Goal: Task Accomplishment & Management: Complete application form

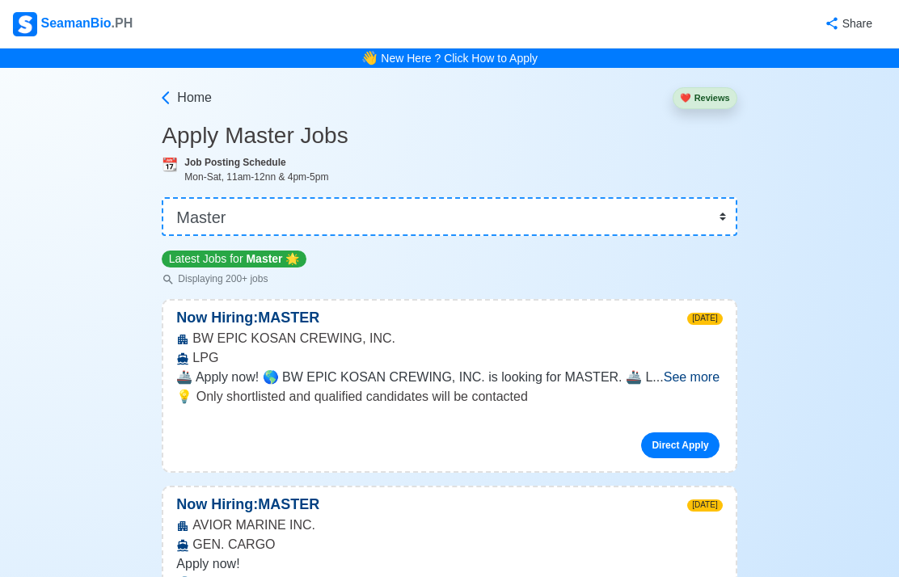
select select "Master"
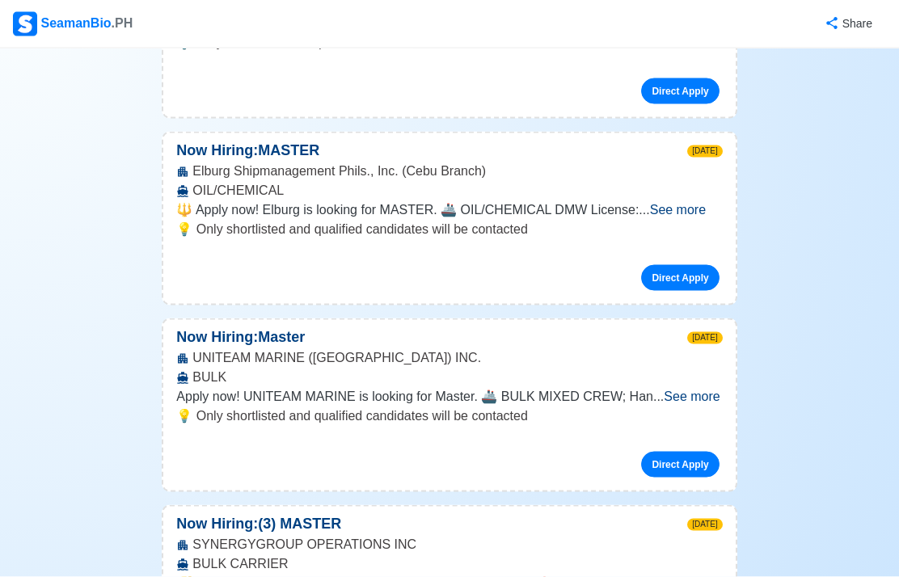
scroll to position [1837, 0]
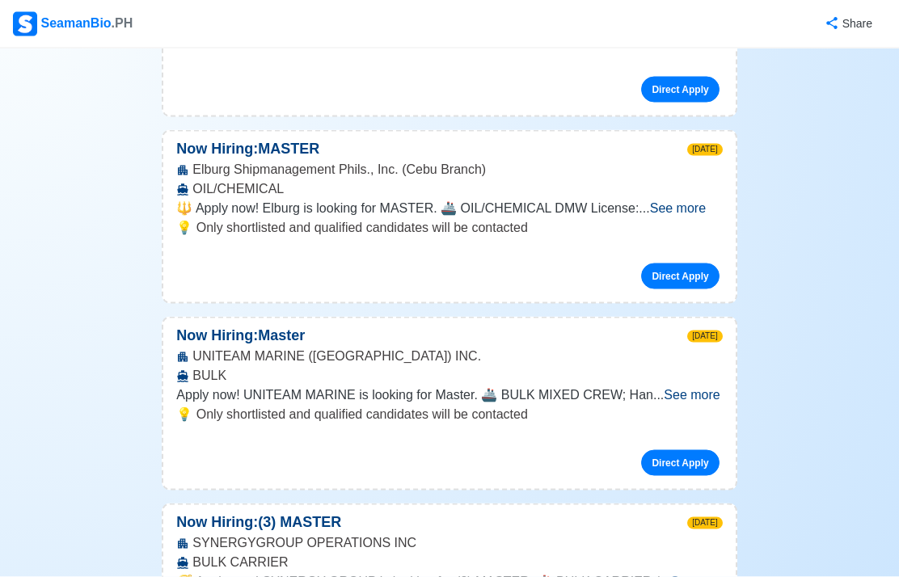
click at [705, 388] on span "See more" at bounding box center [692, 395] width 56 height 14
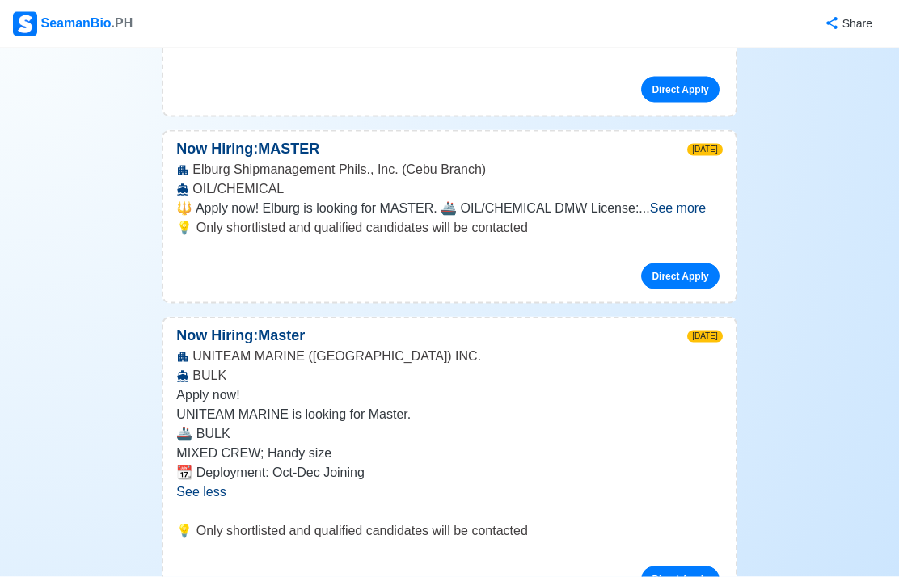
scroll to position [1838, 0]
click at [674, 566] on link "Direct Apply" at bounding box center [680, 579] width 78 height 26
click at [664, 566] on link "Direct Apply" at bounding box center [680, 579] width 78 height 26
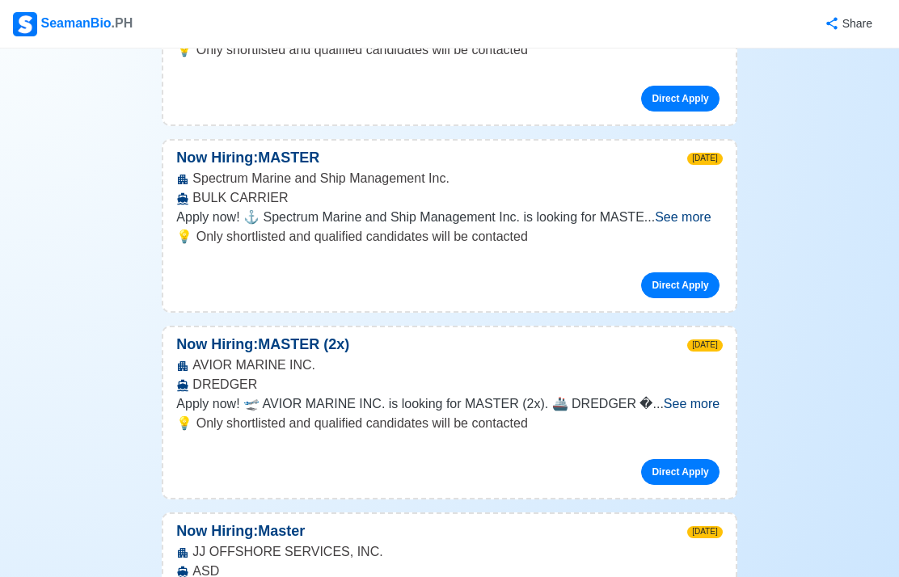
scroll to position [2907, 0]
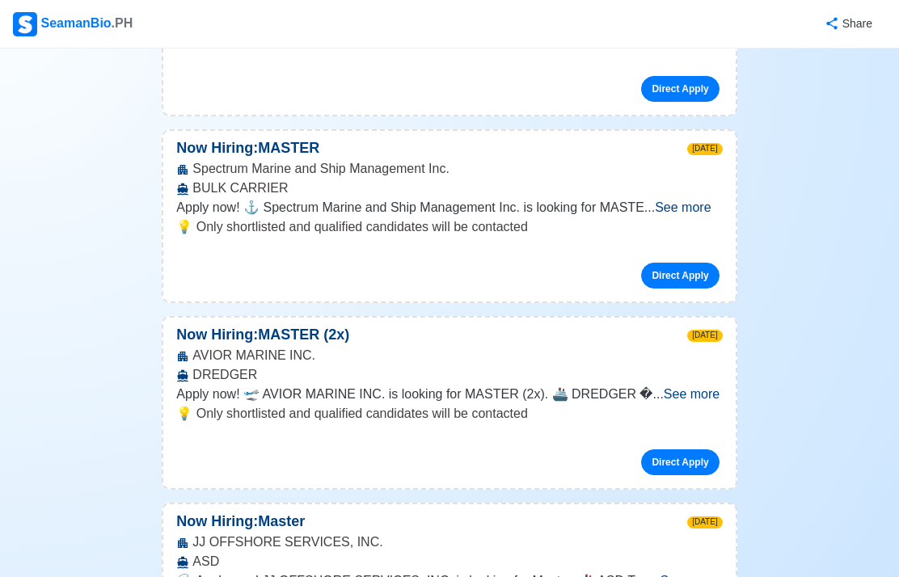
click at [685, 387] on span "See more" at bounding box center [692, 394] width 56 height 14
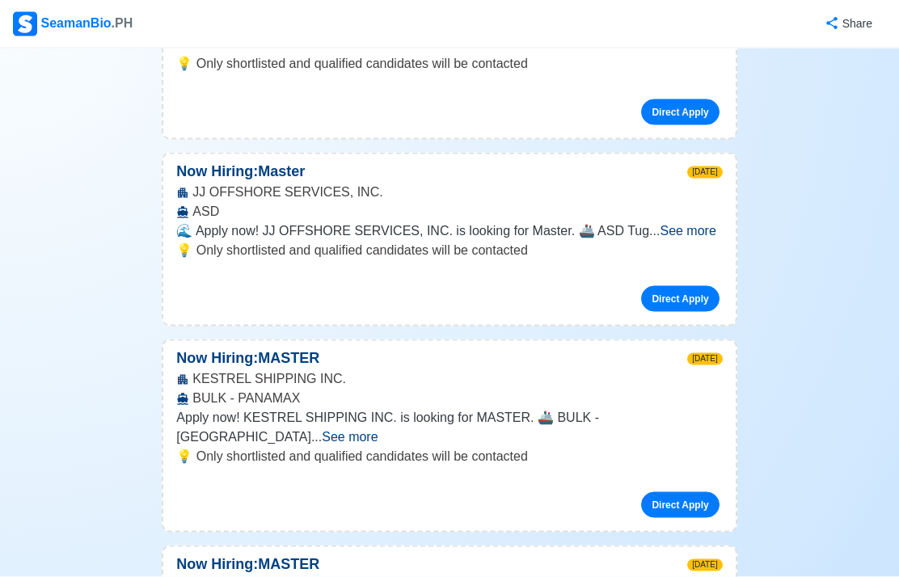
scroll to position [3394, 0]
click at [693, 369] on div "KESTREL SHIPPING INC. BULK - [GEOGRAPHIC_DATA]" at bounding box center [448, 388] width 571 height 39
click at [377, 429] on span "See more" at bounding box center [350, 436] width 56 height 14
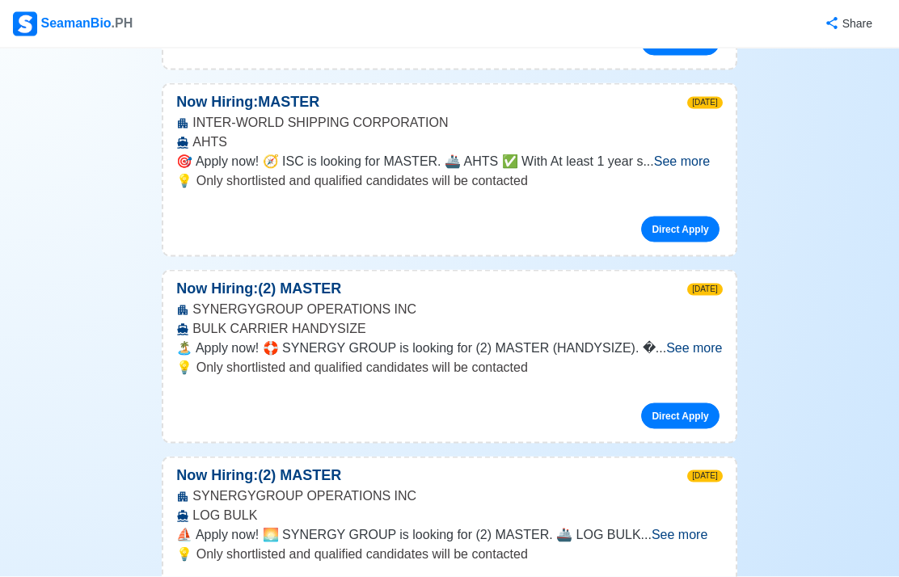
scroll to position [9327, 0]
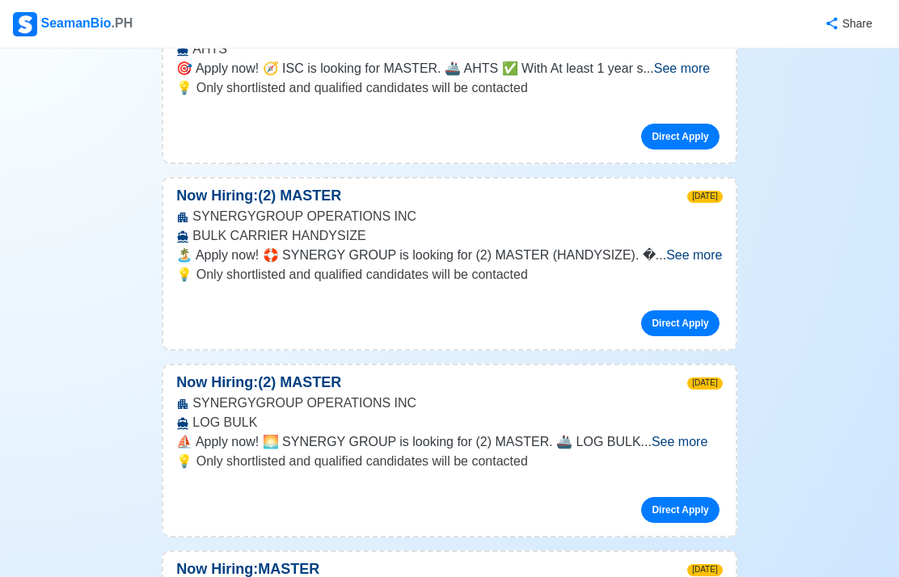
scroll to position [9421, 0]
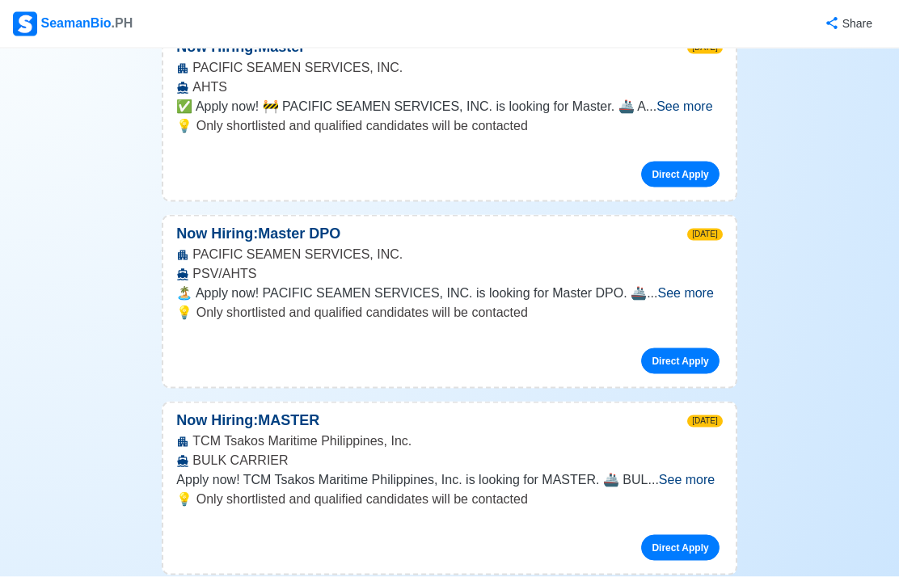
scroll to position [17198, 0]
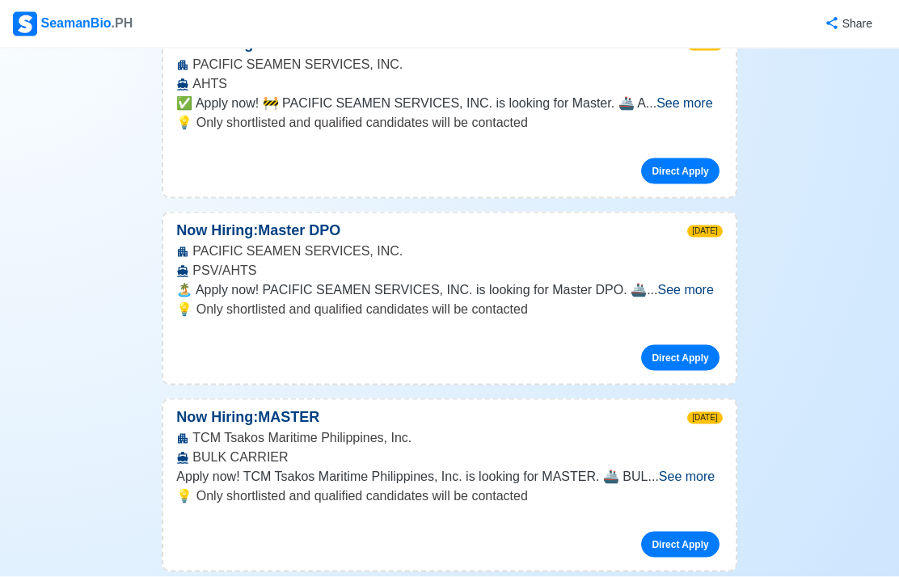
scroll to position [17202, 0]
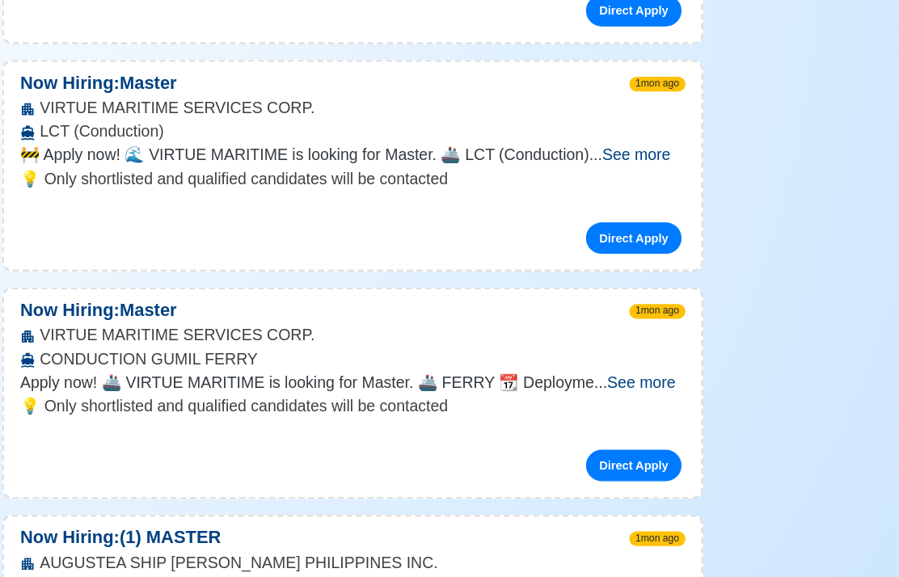
scroll to position [22175, 0]
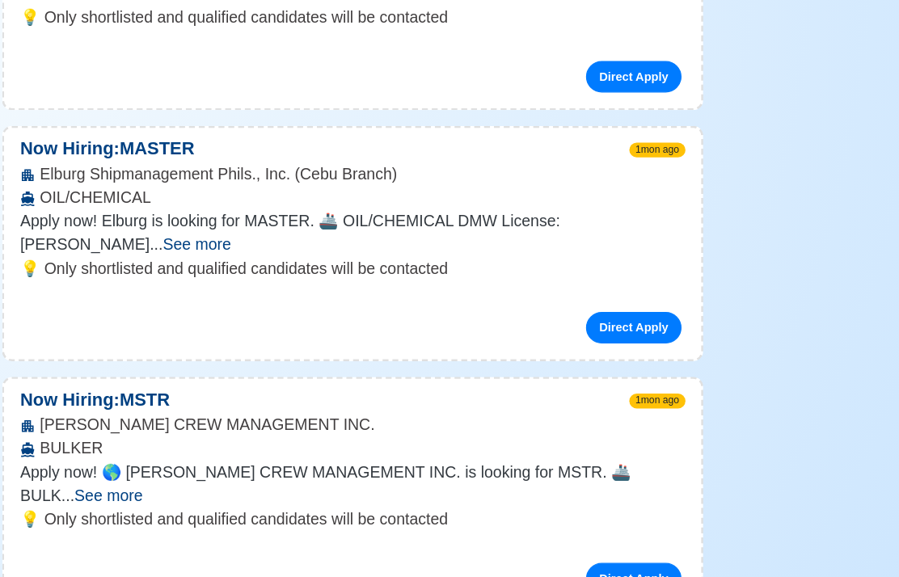
scroll to position [23769, 0]
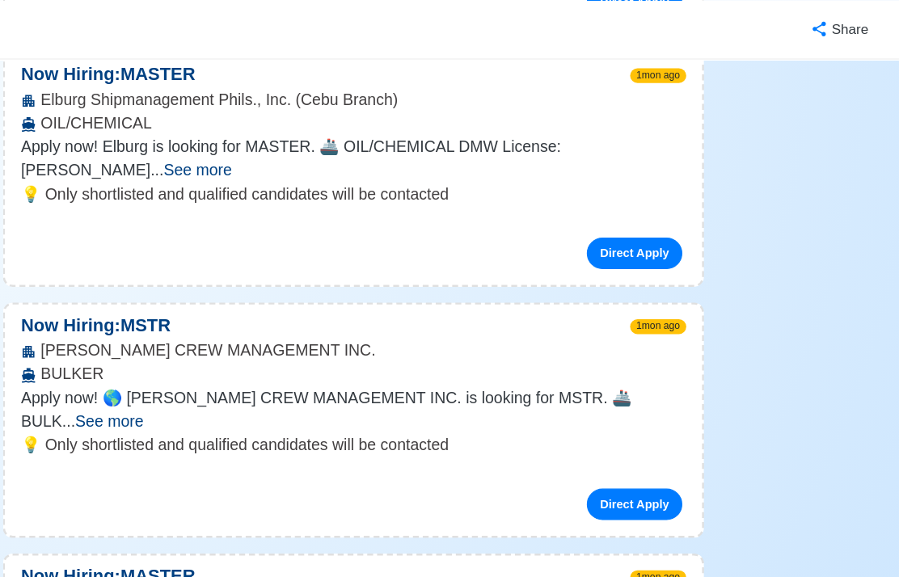
scroll to position [23878, 0]
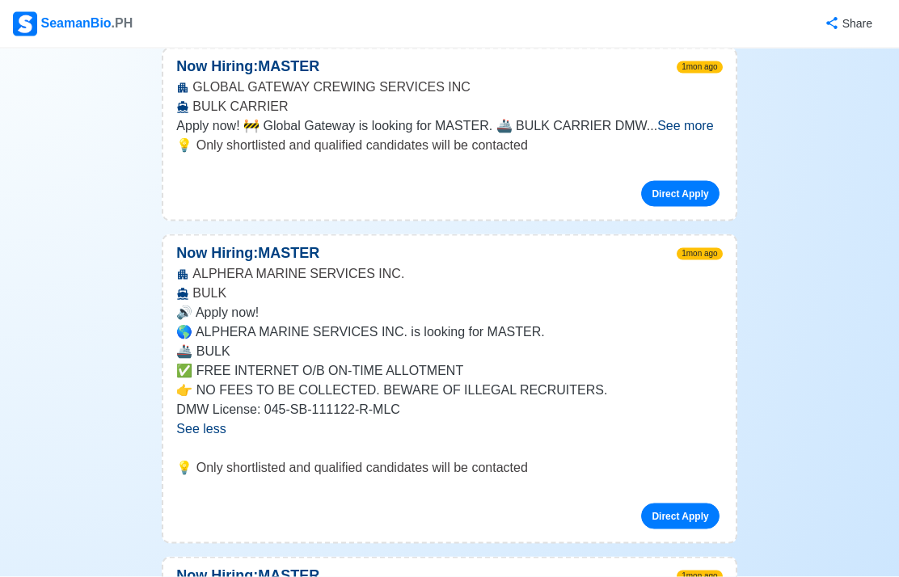
scroll to position [24474, 0]
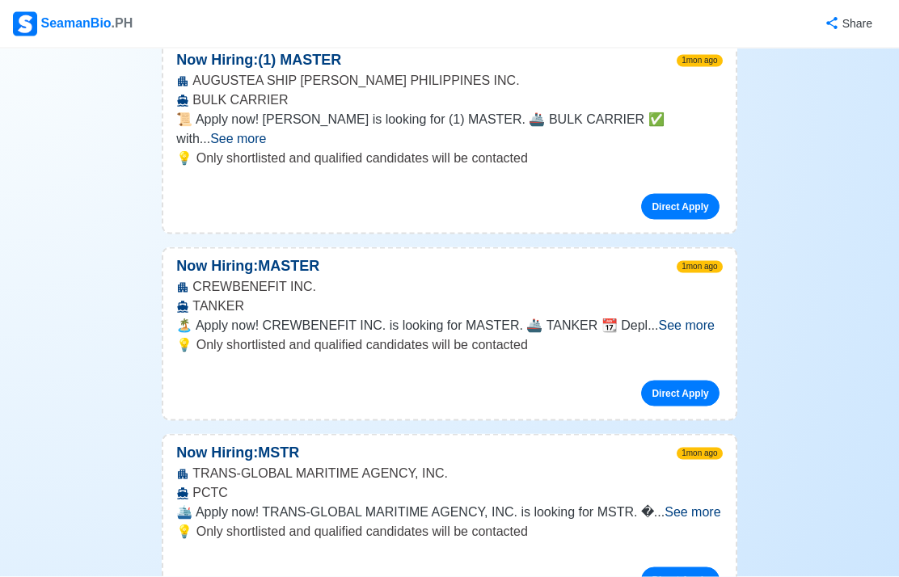
scroll to position [25931, 0]
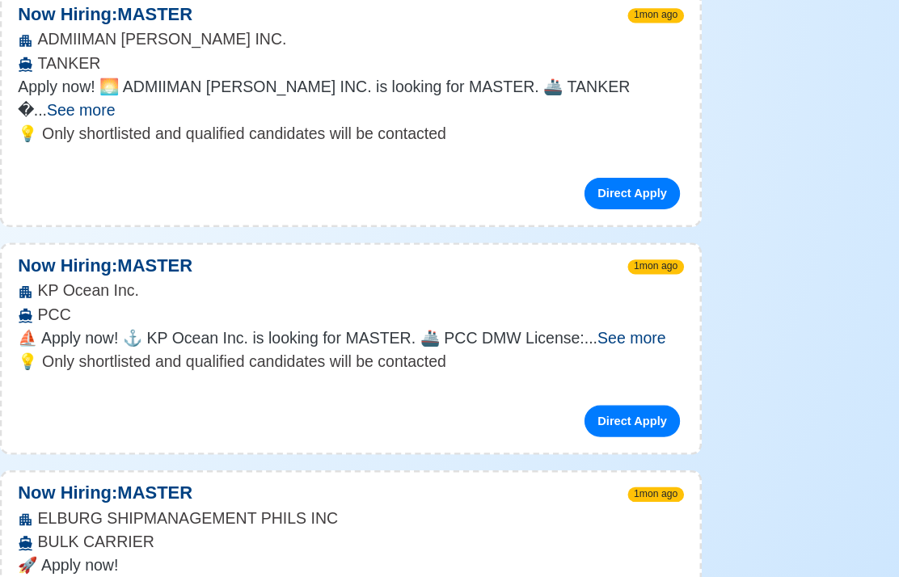
scroll to position [26510, 0]
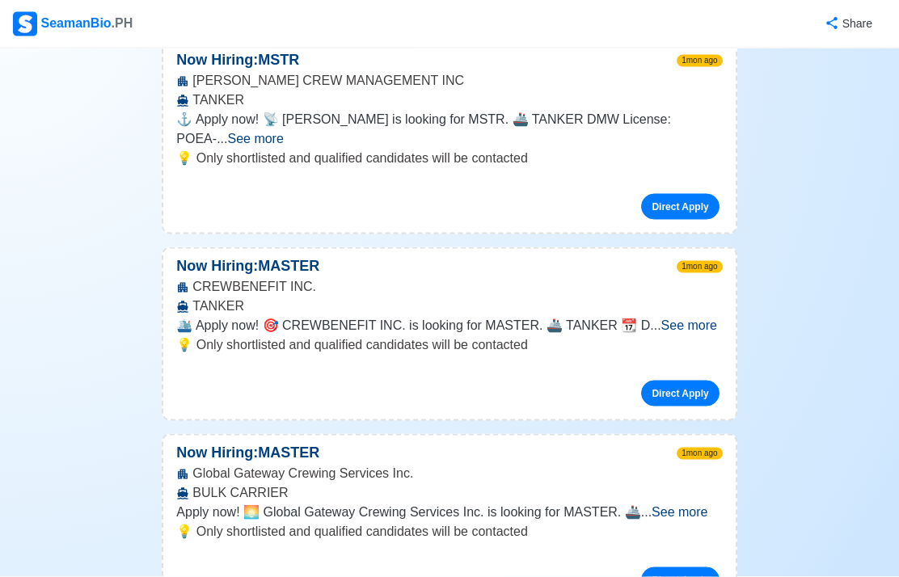
scroll to position [28236, 0]
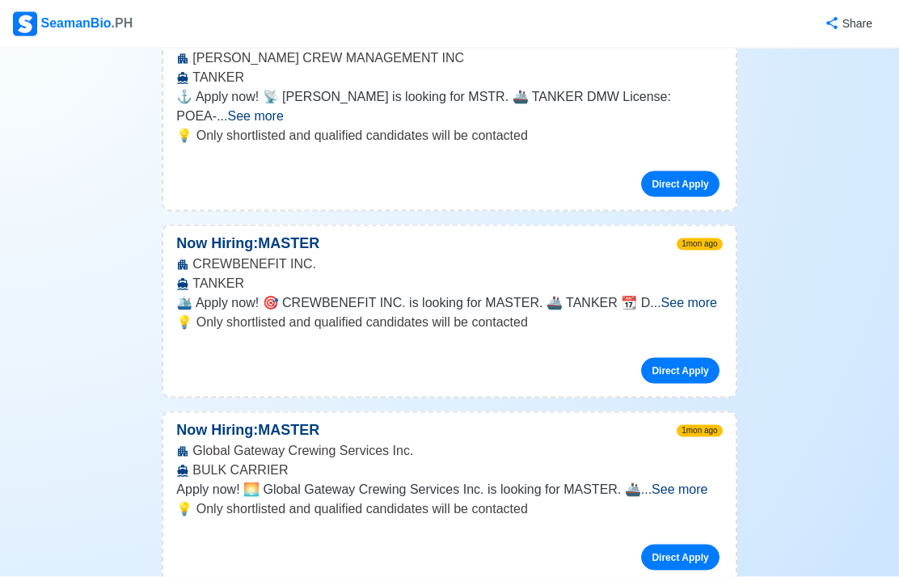
scroll to position [28259, 0]
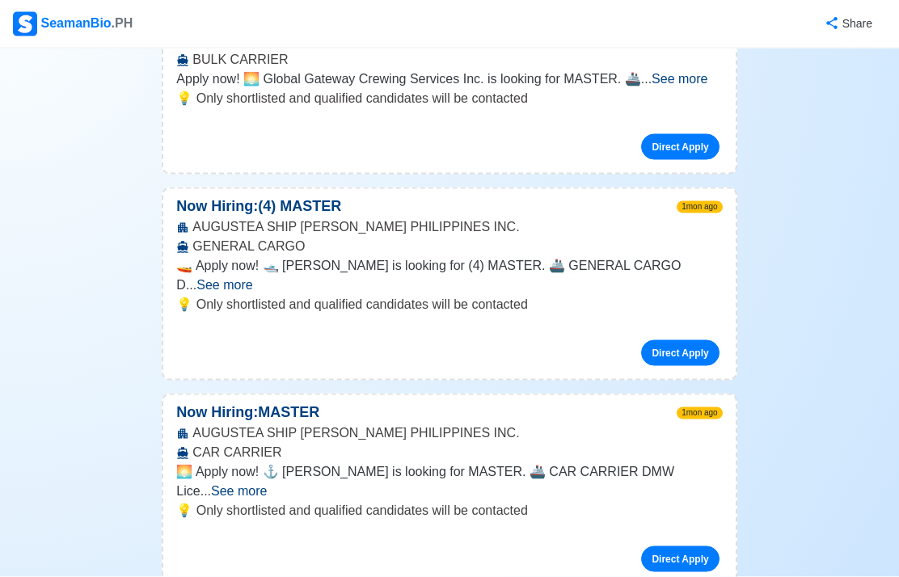
scroll to position [28668, 0]
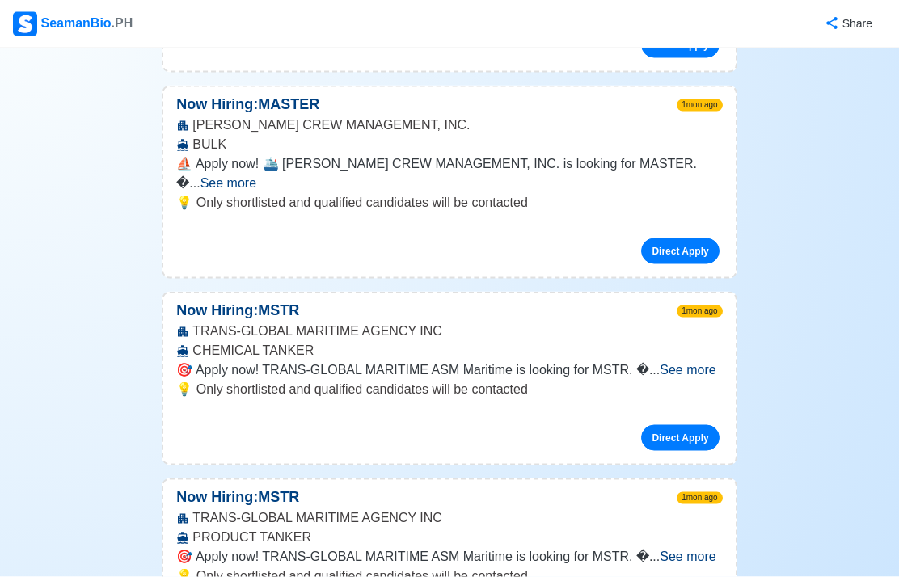
scroll to position [30815, 0]
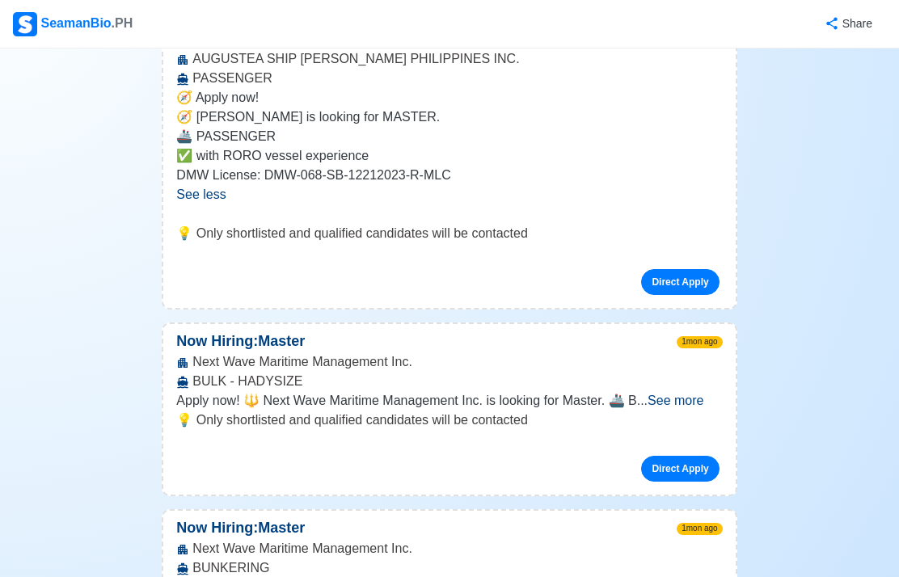
scroll to position [31922, 0]
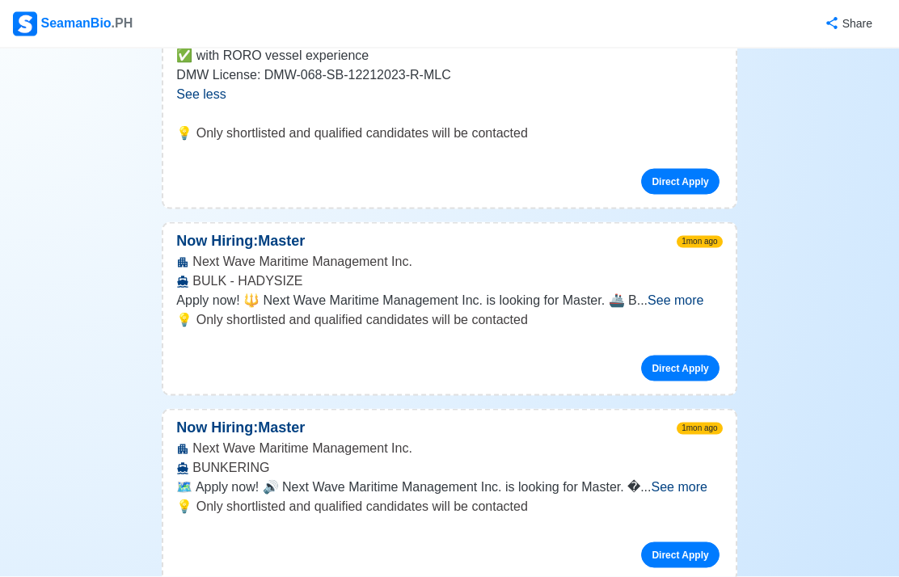
scroll to position [32003, 0]
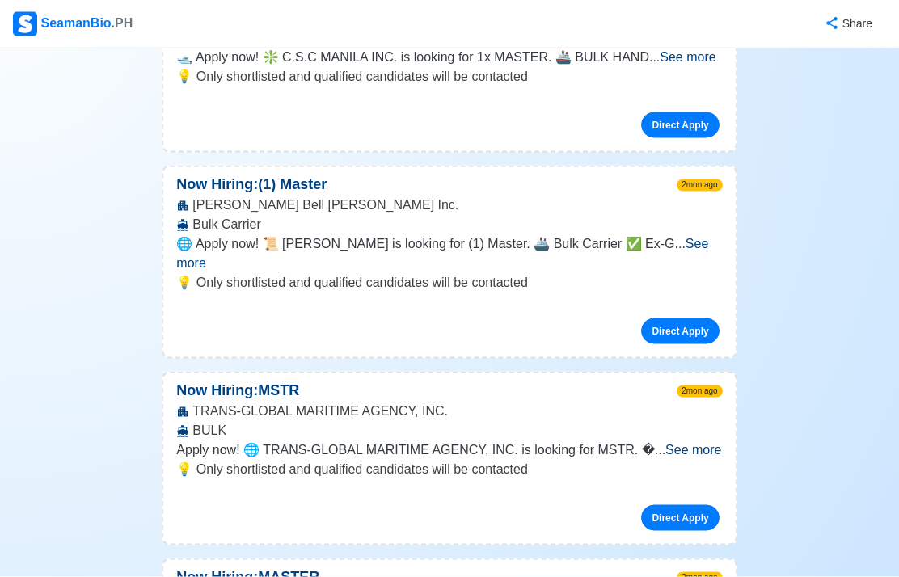
scroll to position [37200, 0]
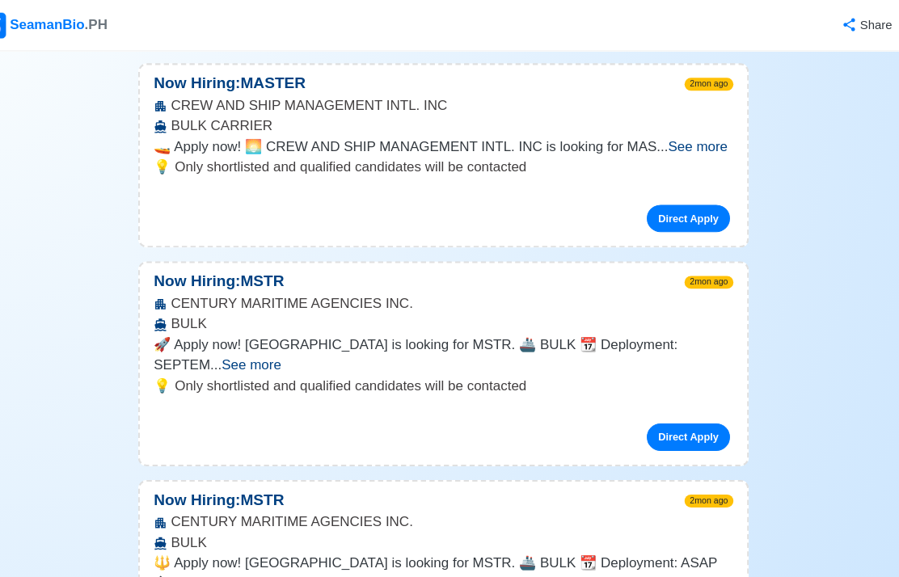
scroll to position [39625, 0]
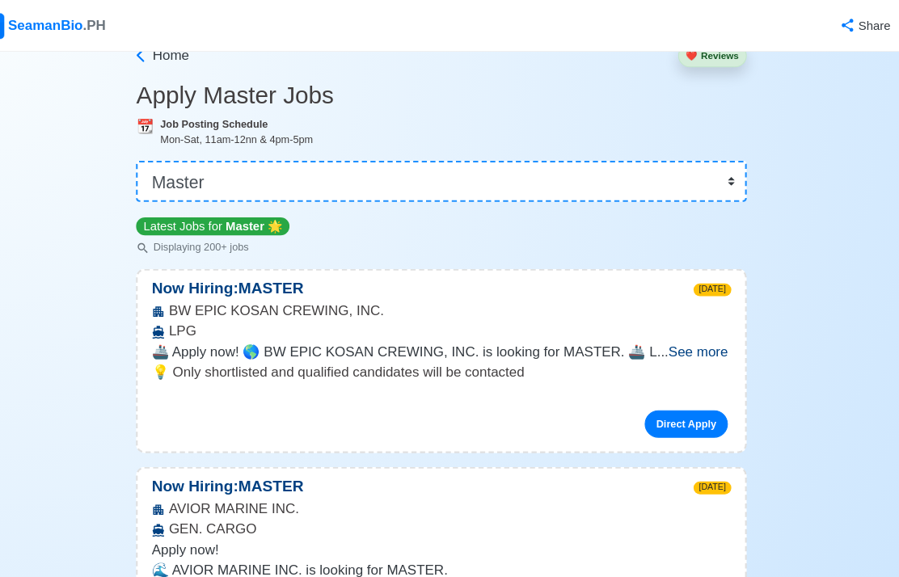
scroll to position [0, 0]
